Goal: Check status: Check status

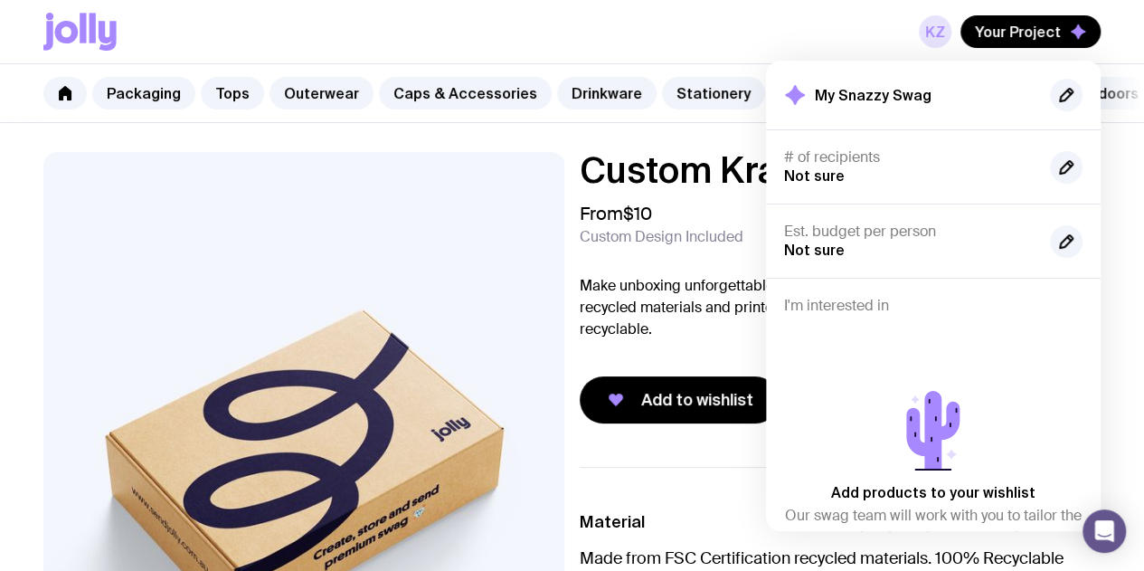
click at [937, 40] on link "KZ" at bounding box center [935, 31] width 33 height 33
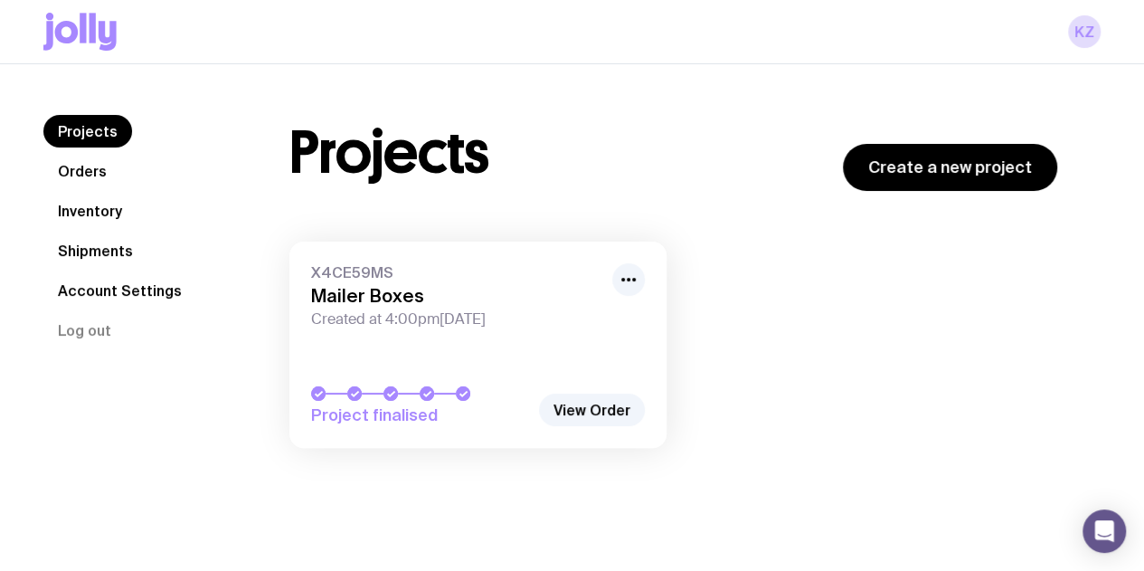
click at [83, 213] on link "Inventory" at bounding box center [89, 211] width 93 height 33
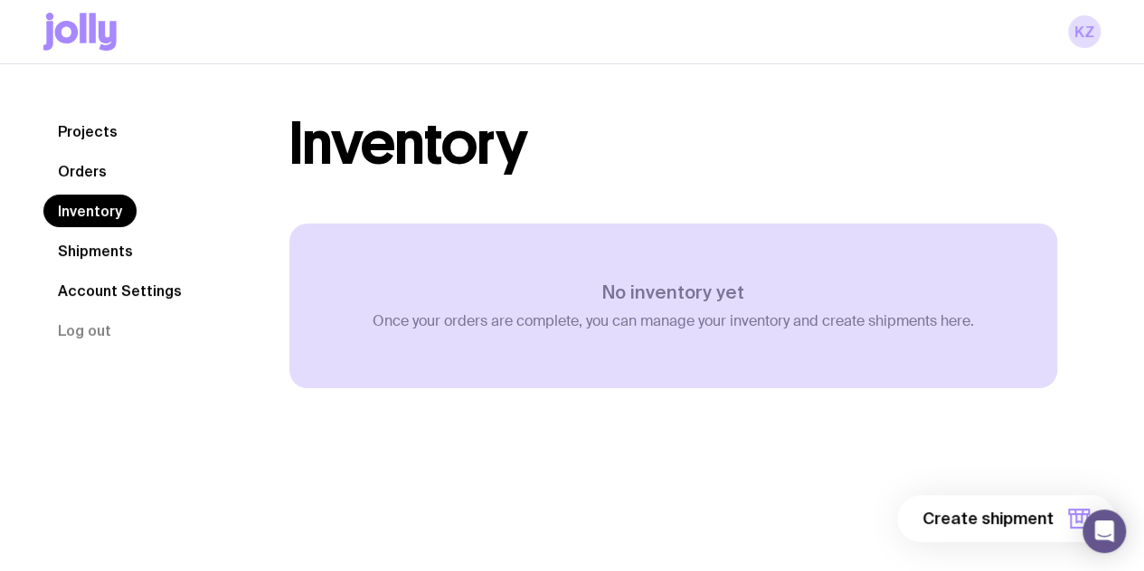
click at [85, 239] on link "Shipments" at bounding box center [95, 250] width 104 height 33
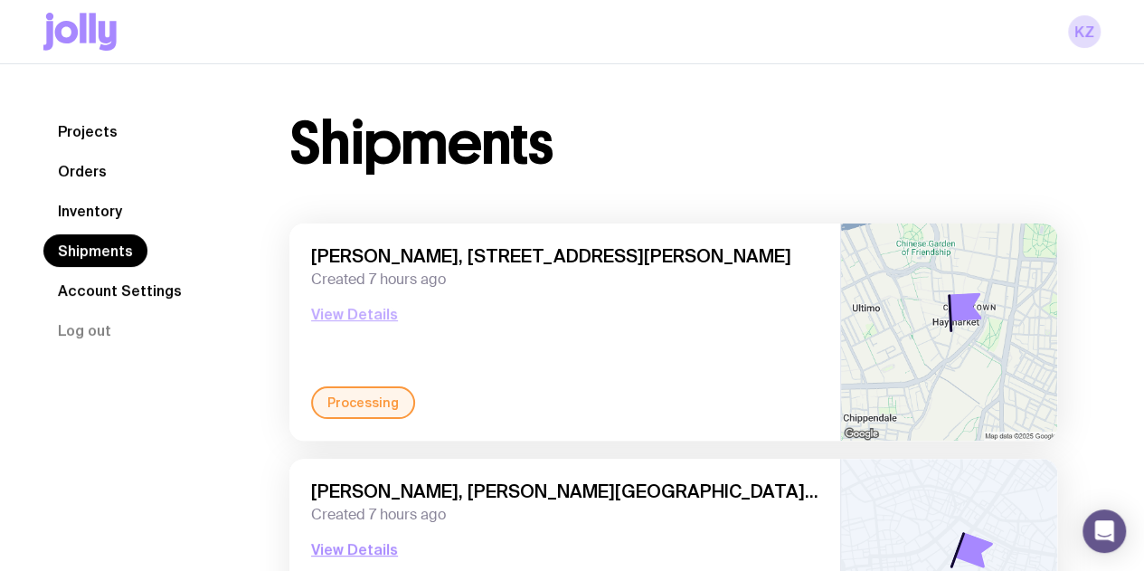
click at [350, 312] on button "View Details" at bounding box center [354, 314] width 87 height 22
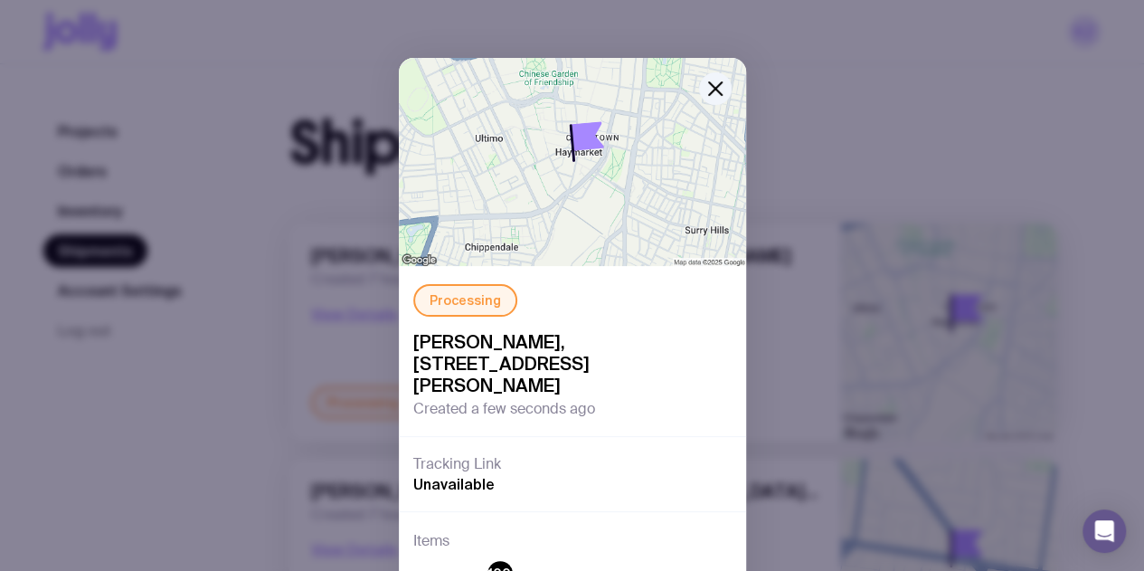
scroll to position [231, 0]
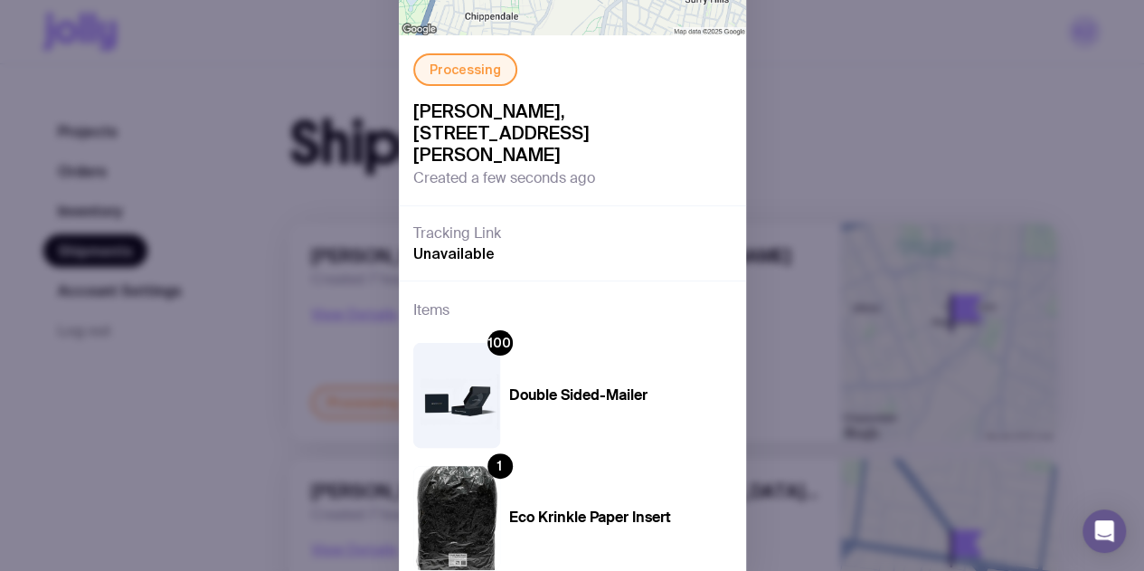
click at [440, 251] on span "Unavailable" at bounding box center [453, 253] width 81 height 18
click at [319, 271] on div "Processing [PERSON_NAME], HealthScreen Level 1, [STREET_ADDRESS][PERSON_NAME] C…" at bounding box center [572, 285] width 1144 height 571
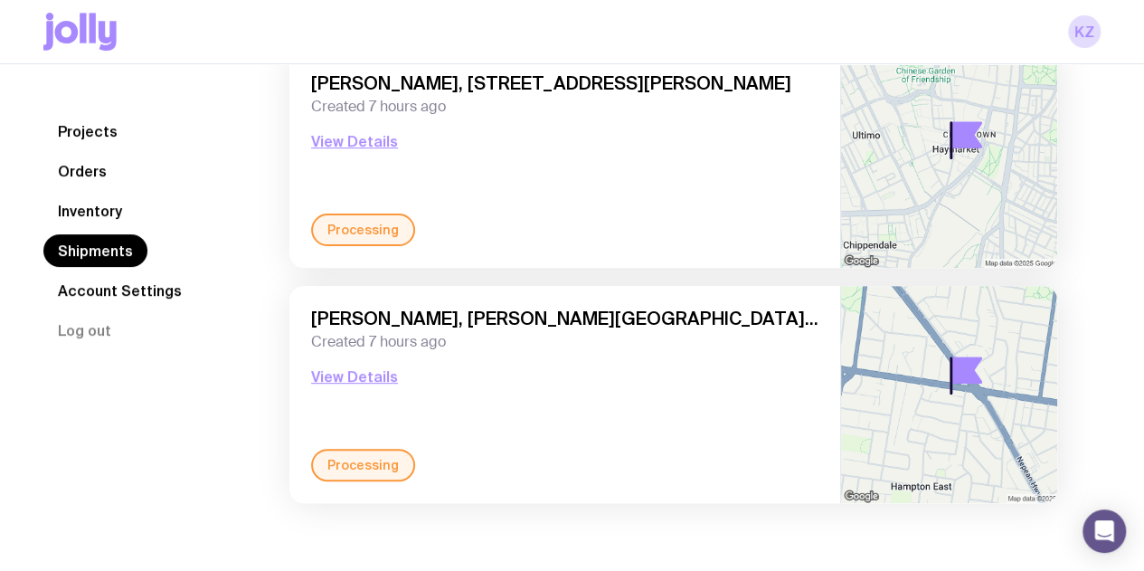
scroll to position [0, 0]
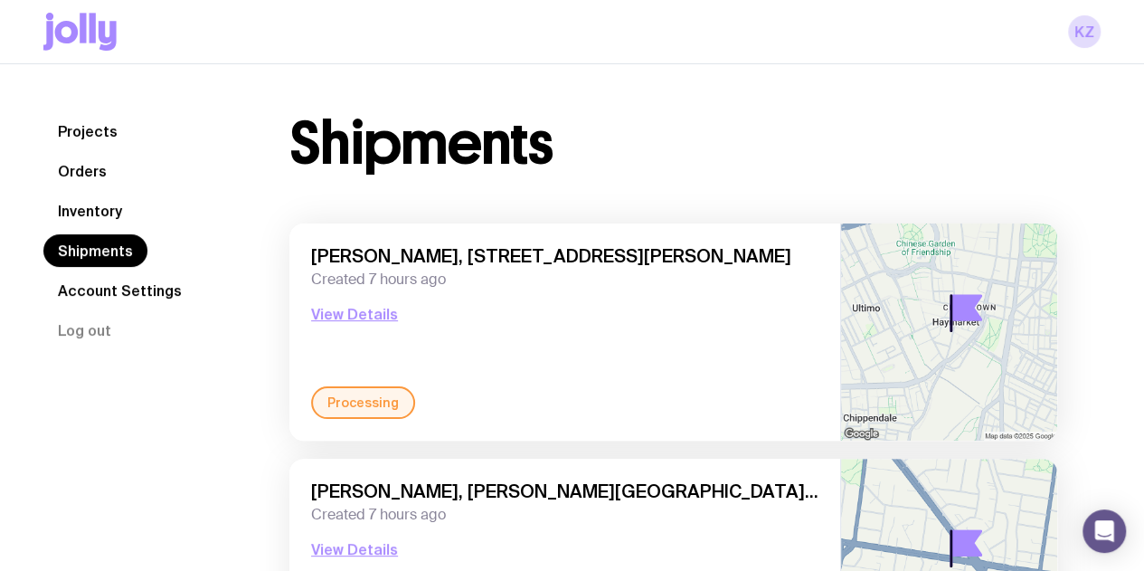
click at [136, 30] on div "KZ" at bounding box center [572, 31] width 1058 height 63
click at [99, 28] on icon at bounding box center [108, 36] width 18 height 30
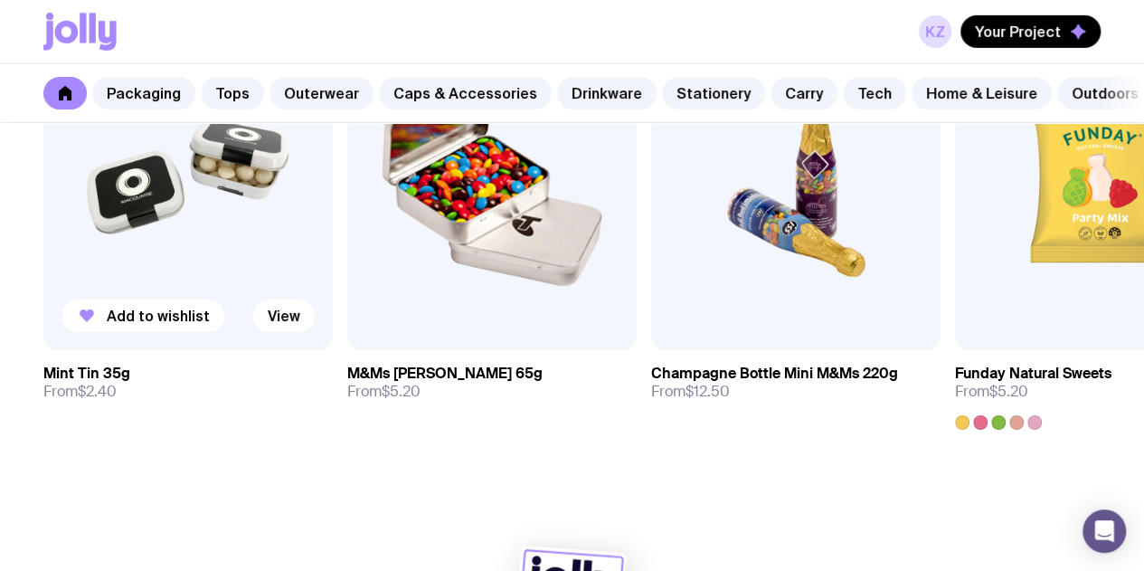
scroll to position [6505, 0]
